Goal: Use online tool/utility: Utilize a website feature to perform a specific function

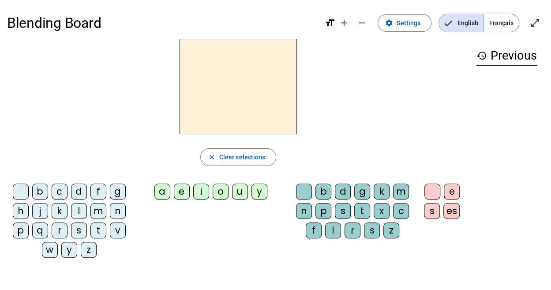
click at [99, 191] on div "f" at bounding box center [98, 191] width 16 height 16
click at [196, 194] on div "i" at bounding box center [201, 191] width 16 height 16
click at [366, 189] on div "g" at bounding box center [362, 191] width 16 height 16
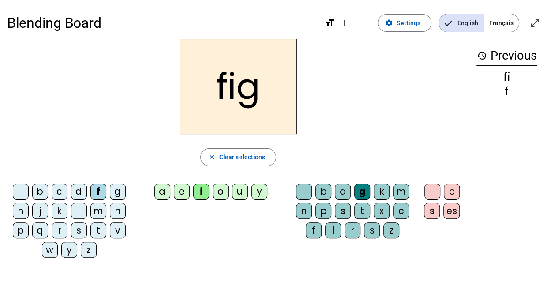
click at [321, 190] on div "b" at bounding box center [323, 191] width 16 height 16
click at [305, 209] on div "n" at bounding box center [304, 211] width 16 height 16
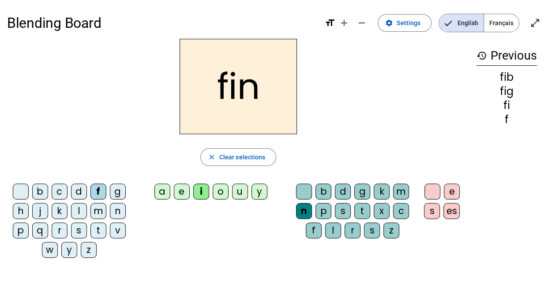
click at [243, 195] on div "u" at bounding box center [240, 191] width 16 height 16
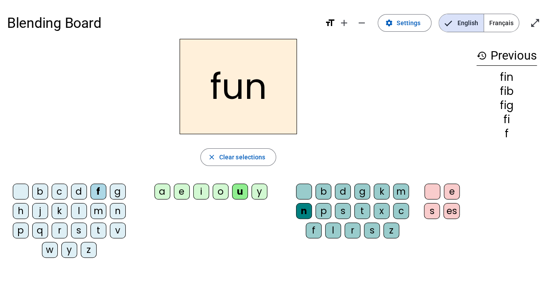
click at [97, 228] on div "t" at bounding box center [98, 230] width 16 height 16
click at [101, 228] on div "t" at bounding box center [98, 230] width 16 height 16
click at [103, 228] on div "t" at bounding box center [98, 230] width 16 height 16
click at [104, 228] on div "t" at bounding box center [98, 230] width 16 height 16
click at [111, 225] on div "v" at bounding box center [118, 230] width 16 height 16
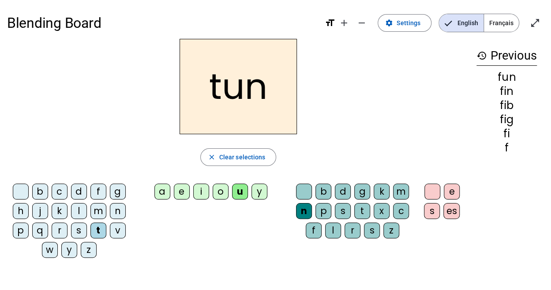
click at [111, 225] on div "v" at bounding box center [118, 230] width 16 height 16
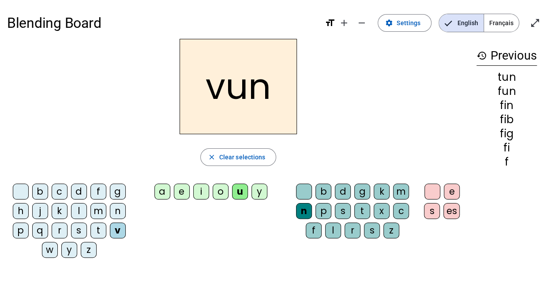
click at [111, 225] on div "v" at bounding box center [118, 230] width 16 height 16
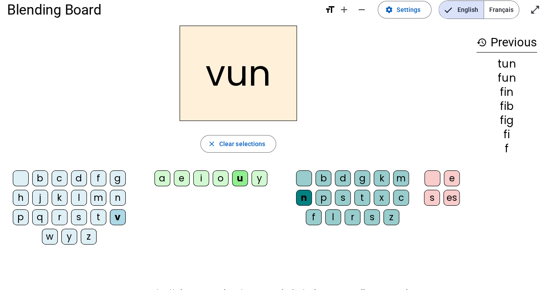
scroll to position [14, 0]
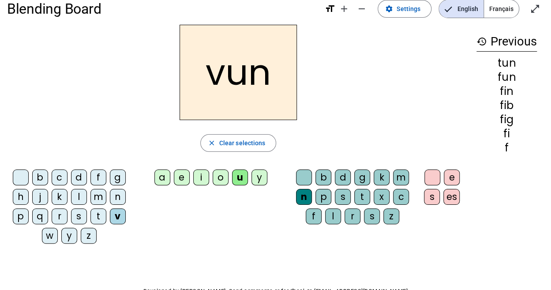
click at [98, 202] on div "m" at bounding box center [98, 197] width 16 height 16
click at [96, 203] on div "m" at bounding box center [98, 197] width 16 height 16
click at [94, 203] on div "m" at bounding box center [98, 197] width 16 height 16
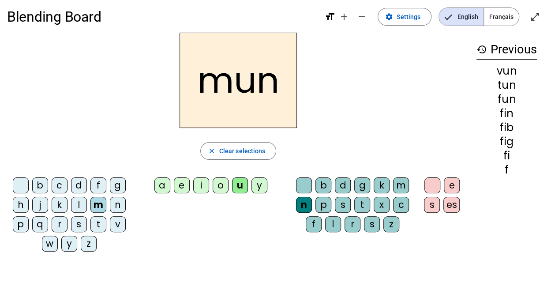
scroll to position [0, 0]
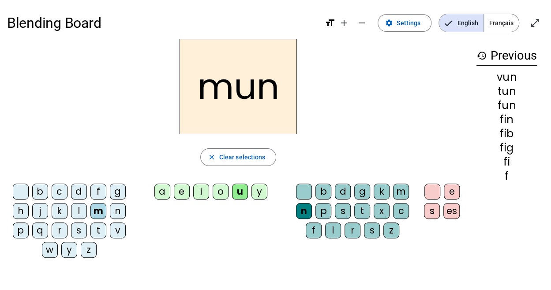
click at [76, 190] on div "d" at bounding box center [79, 191] width 16 height 16
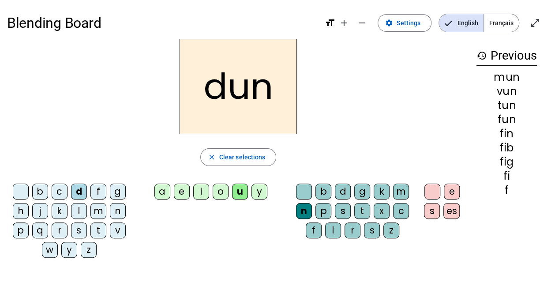
click at [43, 189] on div "b" at bounding box center [40, 191] width 16 height 16
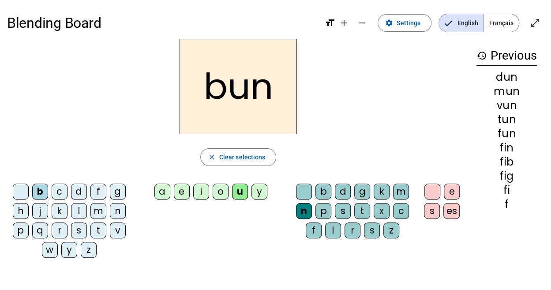
click at [176, 195] on div "e" at bounding box center [182, 191] width 16 height 16
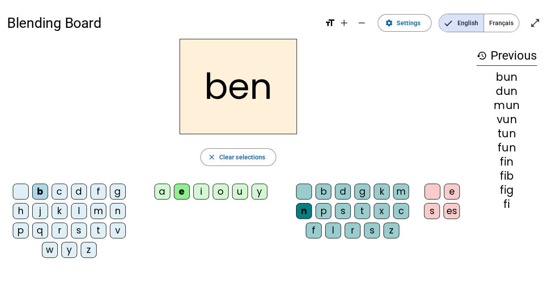
click at [178, 194] on div "e" at bounding box center [182, 191] width 16 height 16
click at [80, 197] on div "d" at bounding box center [79, 191] width 16 height 16
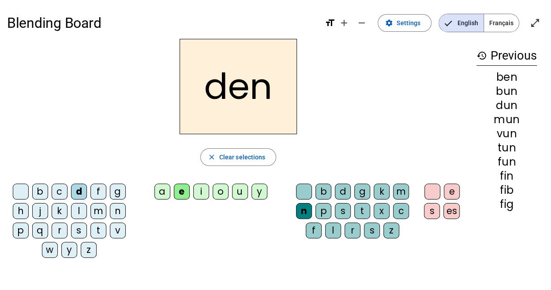
click at [100, 213] on div "m" at bounding box center [98, 211] width 16 height 16
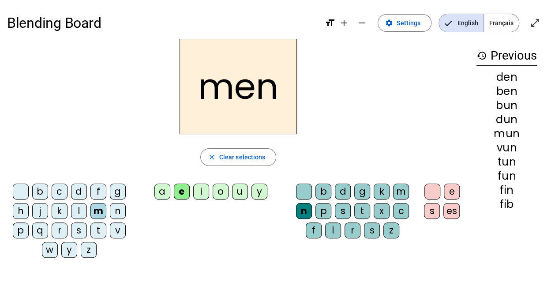
click at [162, 190] on div "a" at bounding box center [162, 191] width 16 height 16
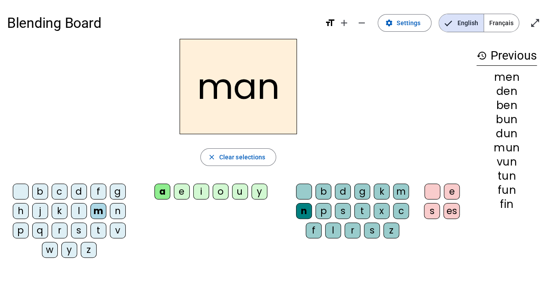
click at [46, 190] on div "b" at bounding box center [40, 191] width 16 height 16
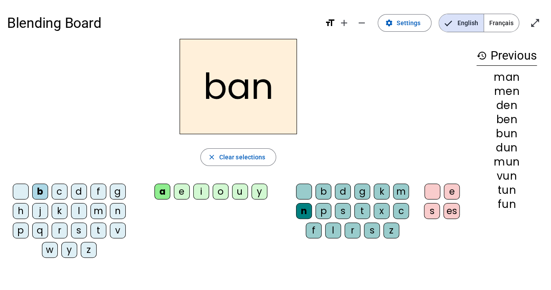
click at [46, 189] on div "b" at bounding box center [40, 191] width 16 height 16
click at [45, 188] on div "b" at bounding box center [40, 191] width 16 height 16
click at [45, 189] on div "b" at bounding box center [40, 191] width 16 height 16
click at [45, 190] on div "b" at bounding box center [40, 191] width 16 height 16
click at [61, 203] on div "k" at bounding box center [60, 211] width 16 height 16
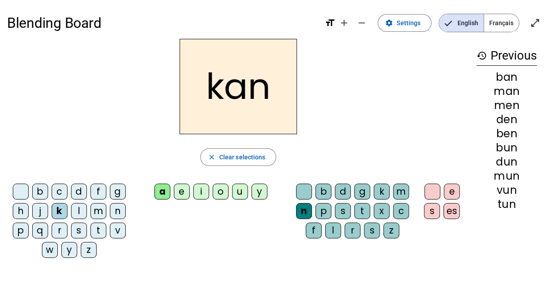
click at [55, 188] on div "c" at bounding box center [60, 191] width 16 height 16
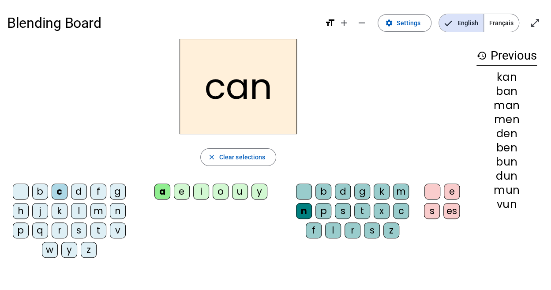
click at [59, 186] on div "c" at bounding box center [60, 191] width 16 height 16
click at [60, 189] on div "c" at bounding box center [60, 191] width 16 height 16
click at [60, 190] on div "c" at bounding box center [60, 191] width 16 height 16
click at [62, 191] on div "c" at bounding box center [60, 191] width 16 height 16
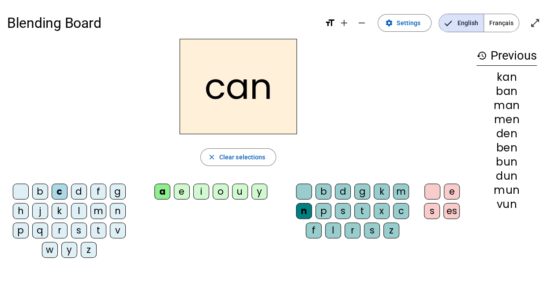
click at [63, 193] on div "c" at bounding box center [60, 191] width 16 height 16
click at [61, 192] on div "c" at bounding box center [60, 191] width 16 height 16
click at [60, 192] on div "c" at bounding box center [60, 191] width 16 height 16
click at [220, 192] on div "o" at bounding box center [221, 191] width 16 height 16
click at [360, 190] on div "g" at bounding box center [362, 191] width 16 height 16
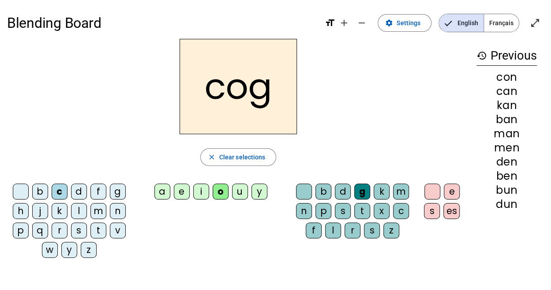
click at [381, 191] on div "k" at bounding box center [382, 191] width 16 height 16
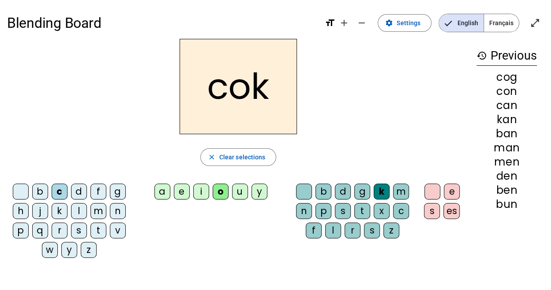
click at [317, 189] on div "b" at bounding box center [323, 191] width 16 height 16
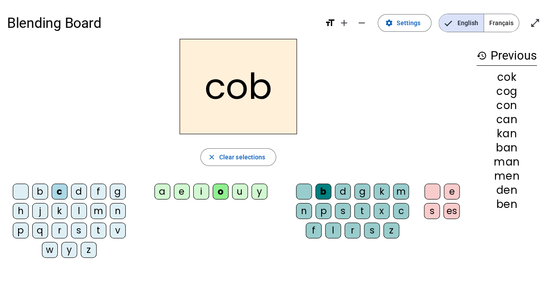
click at [122, 195] on div "g" at bounding box center [118, 191] width 16 height 16
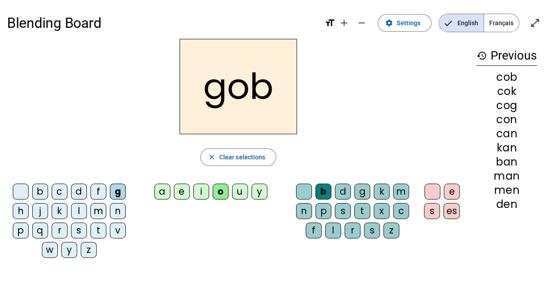
click at [159, 190] on div "a" at bounding box center [162, 191] width 16 height 16
click at [160, 192] on div "a" at bounding box center [162, 191] width 16 height 16
